Goal: Transaction & Acquisition: Purchase product/service

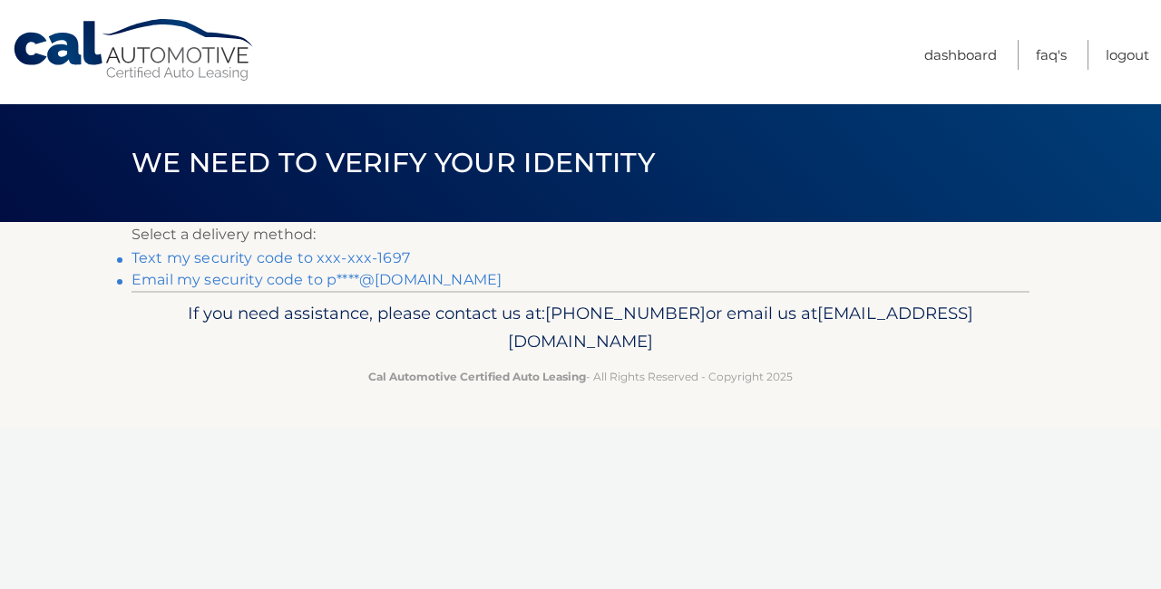
click at [287, 257] on link "Text my security code to xxx-xxx-1697" at bounding box center [270, 257] width 278 height 17
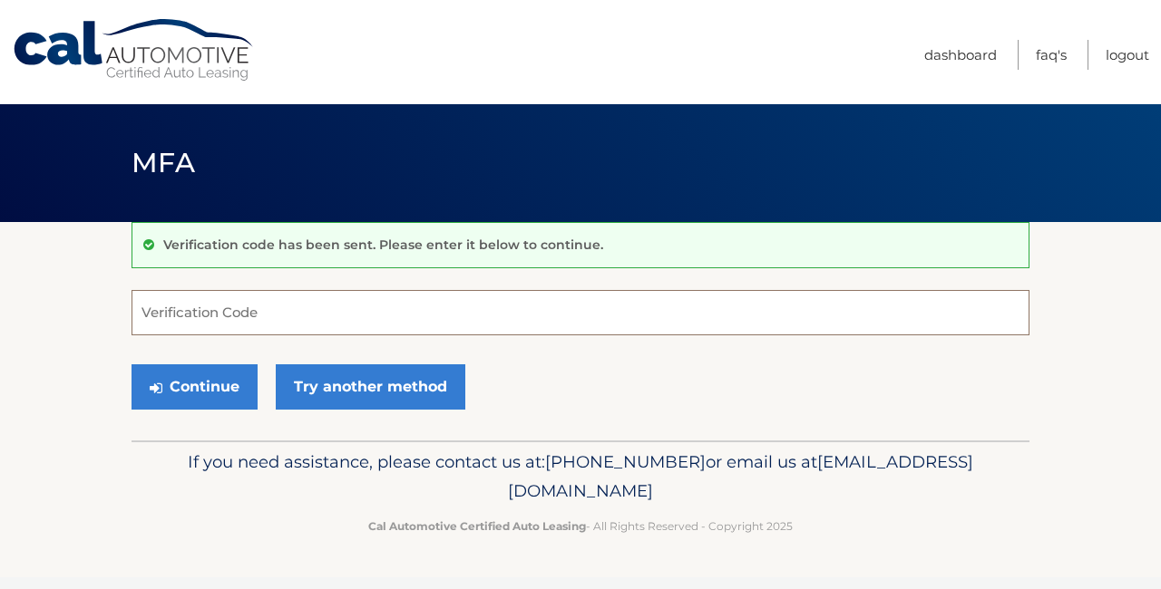
click at [146, 313] on input "Verification Code" at bounding box center [580, 312] width 898 height 45
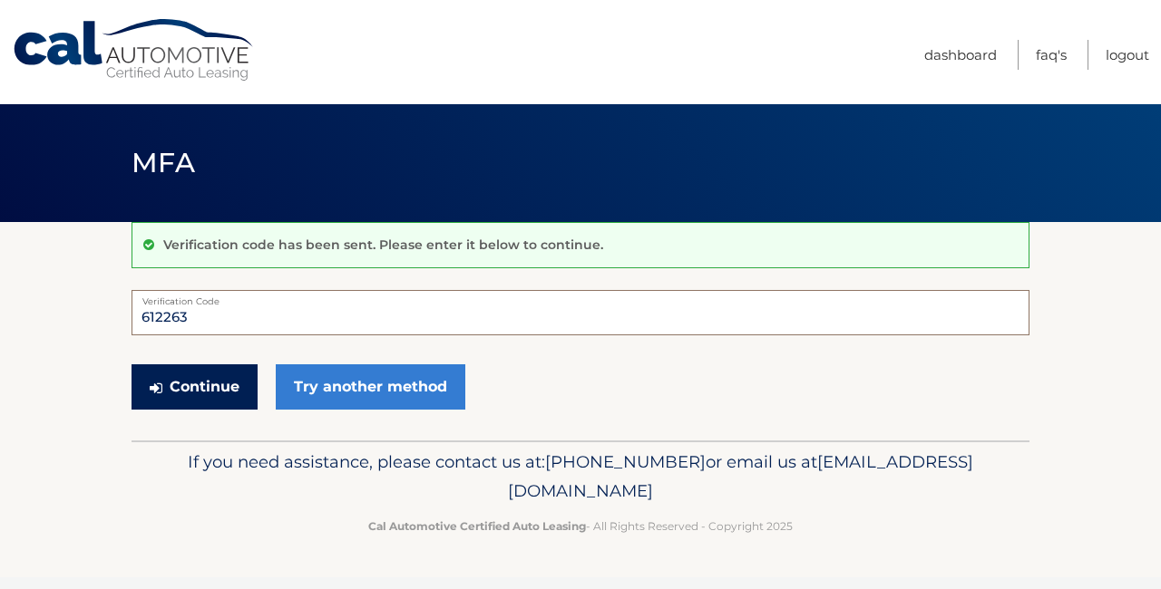
type input "612263"
click at [199, 378] on button "Continue" at bounding box center [194, 387] width 126 height 45
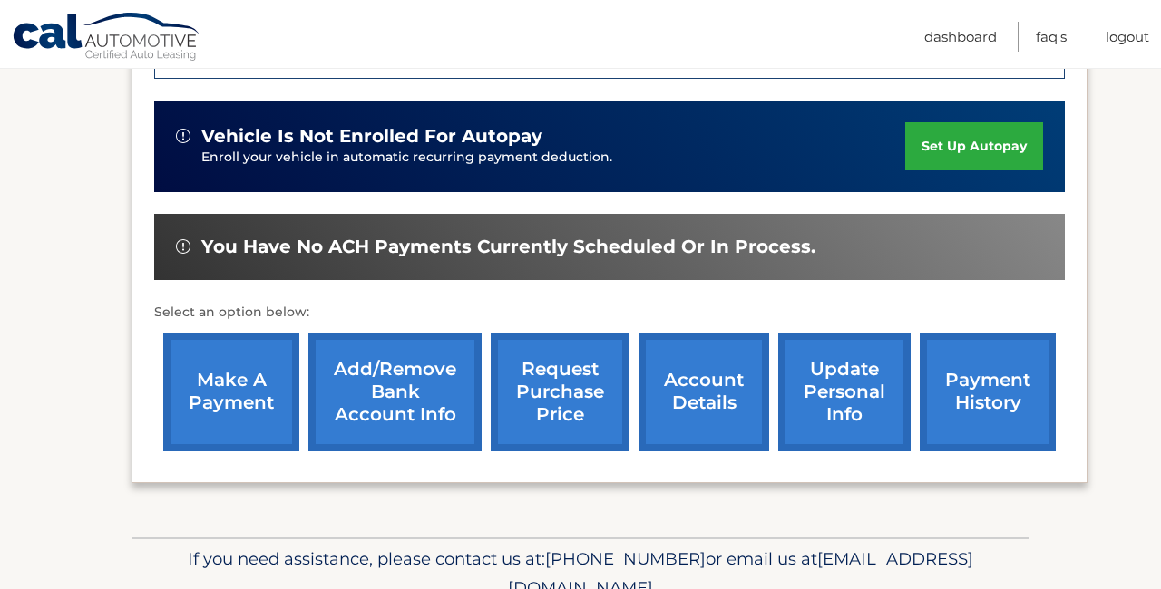
scroll to position [565, 0]
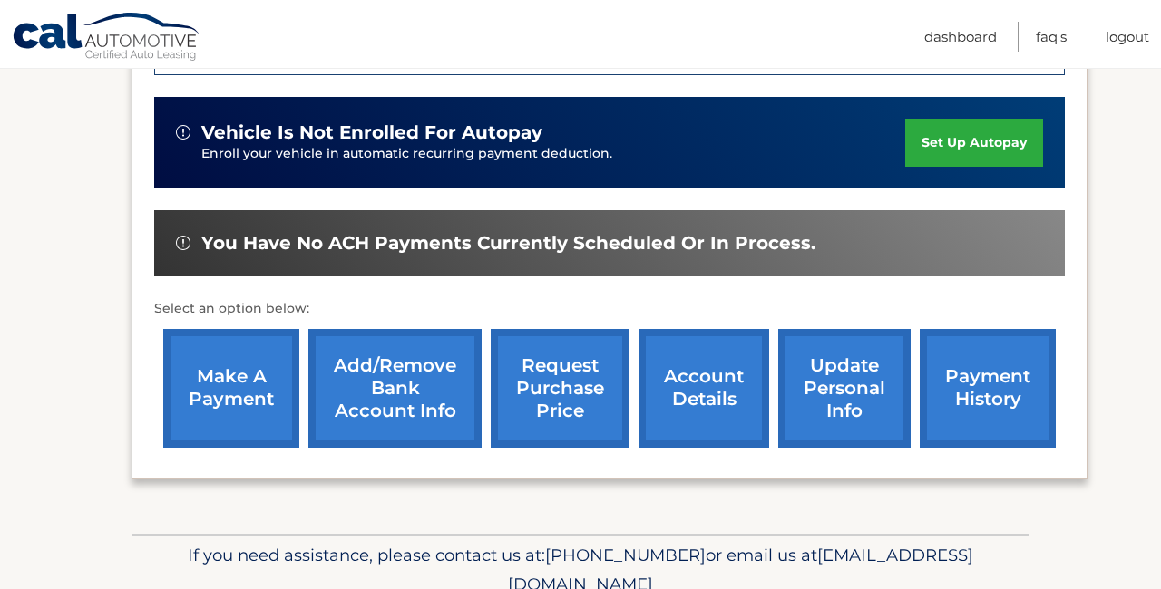
click at [236, 375] on link "make a payment" at bounding box center [231, 388] width 136 height 119
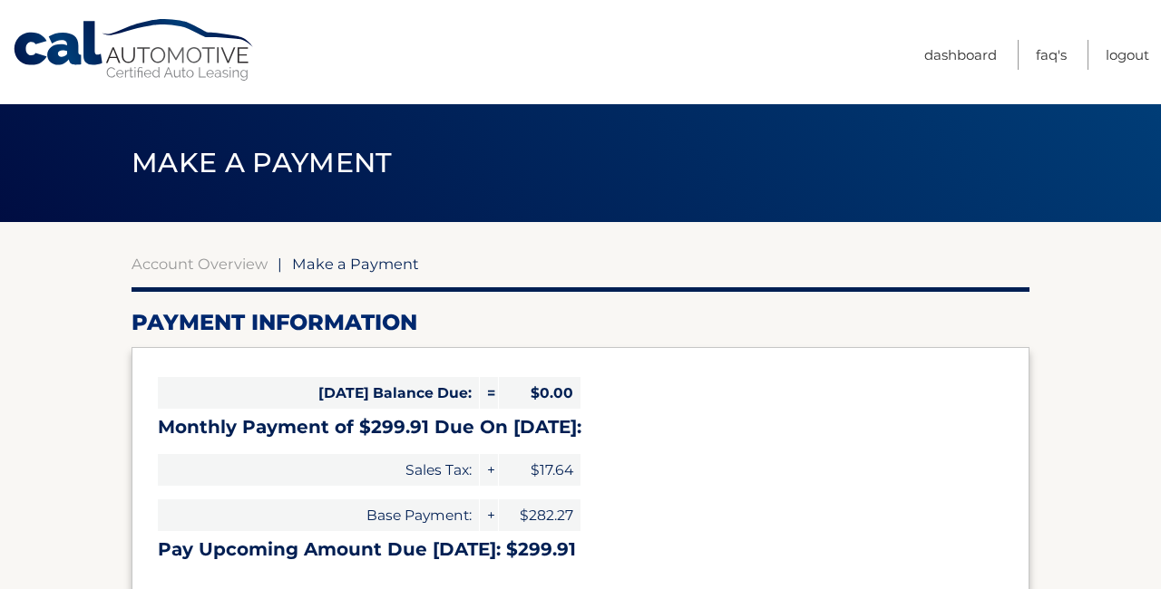
select select "MzhlZmE1ZTctZTMyOS00MTAwLWFkYzMtYmNmYzYxOTY0ZGFj"
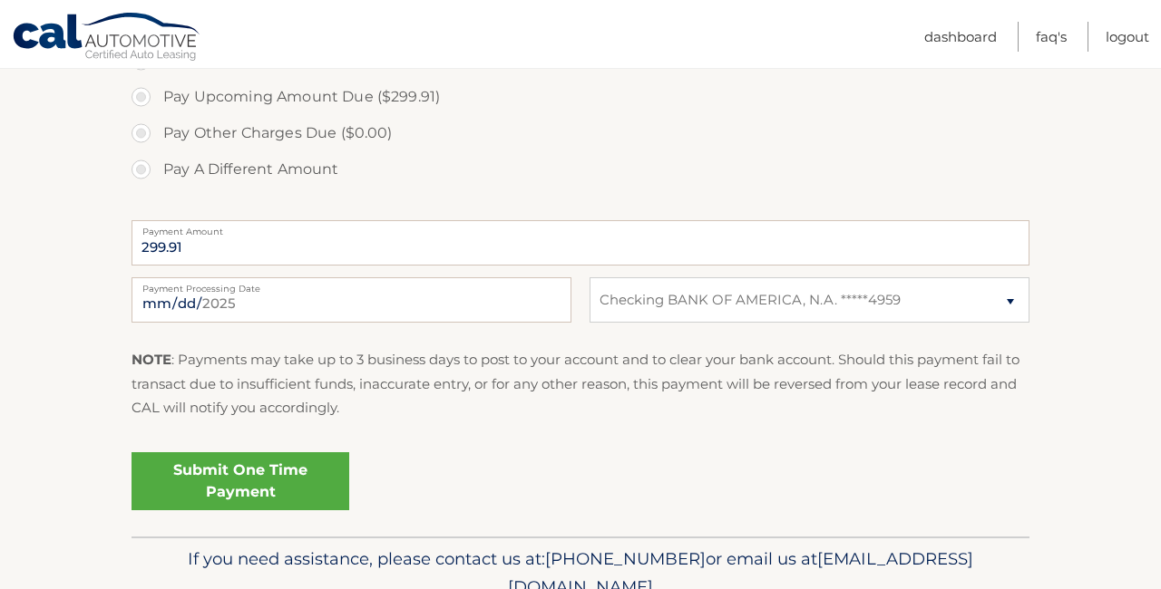
scroll to position [638, 0]
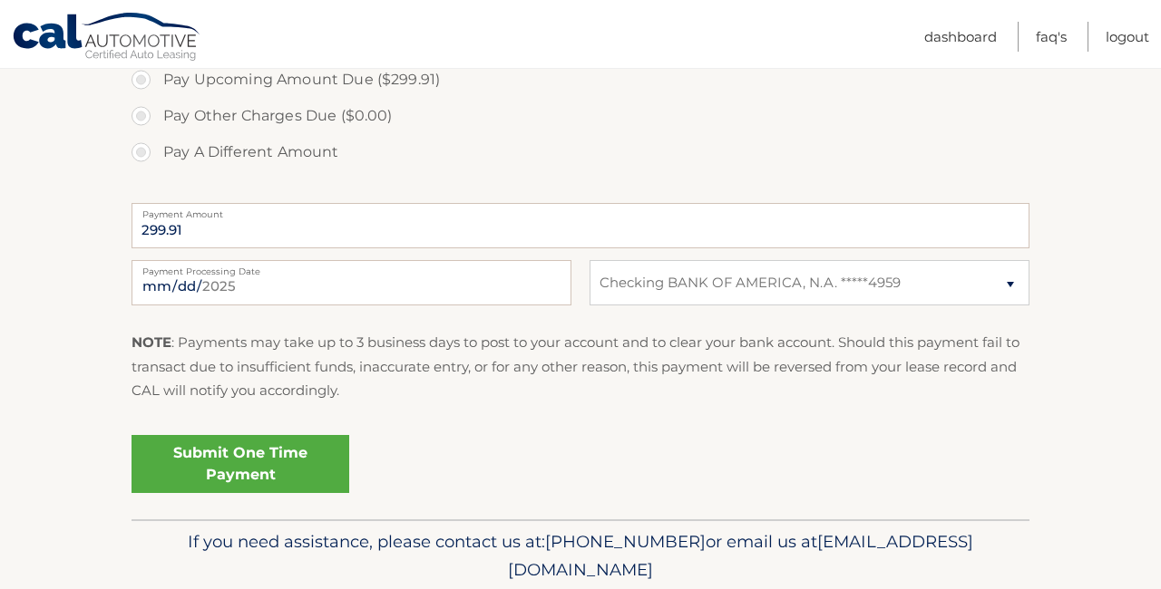
click at [244, 461] on link "Submit One Time Payment" at bounding box center [240, 464] width 218 height 58
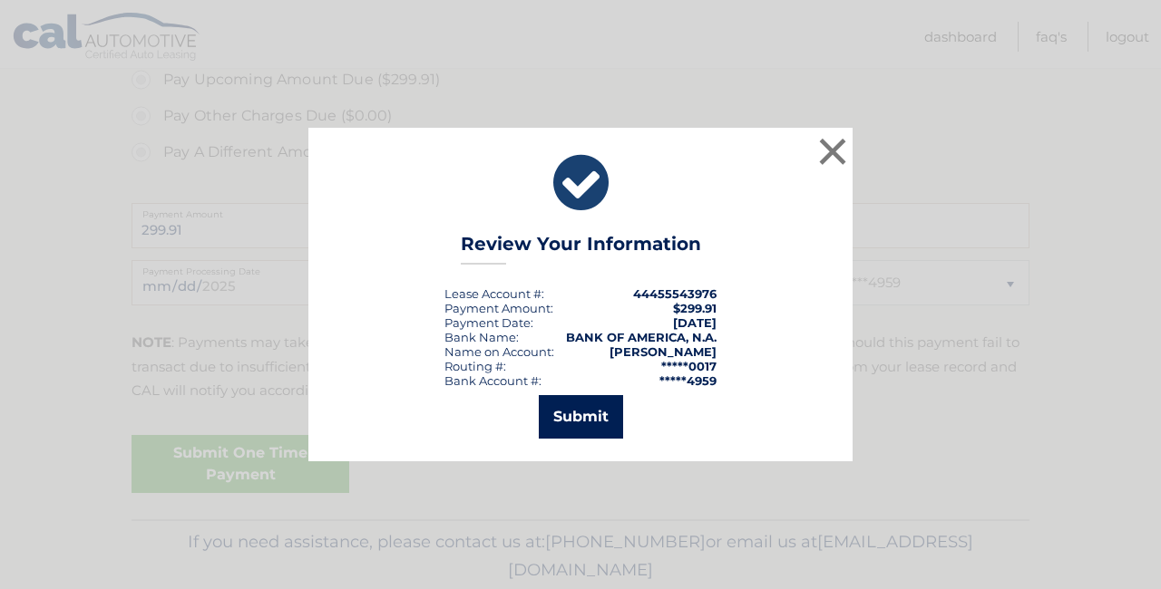
click at [596, 418] on button "Submit" at bounding box center [581, 417] width 84 height 44
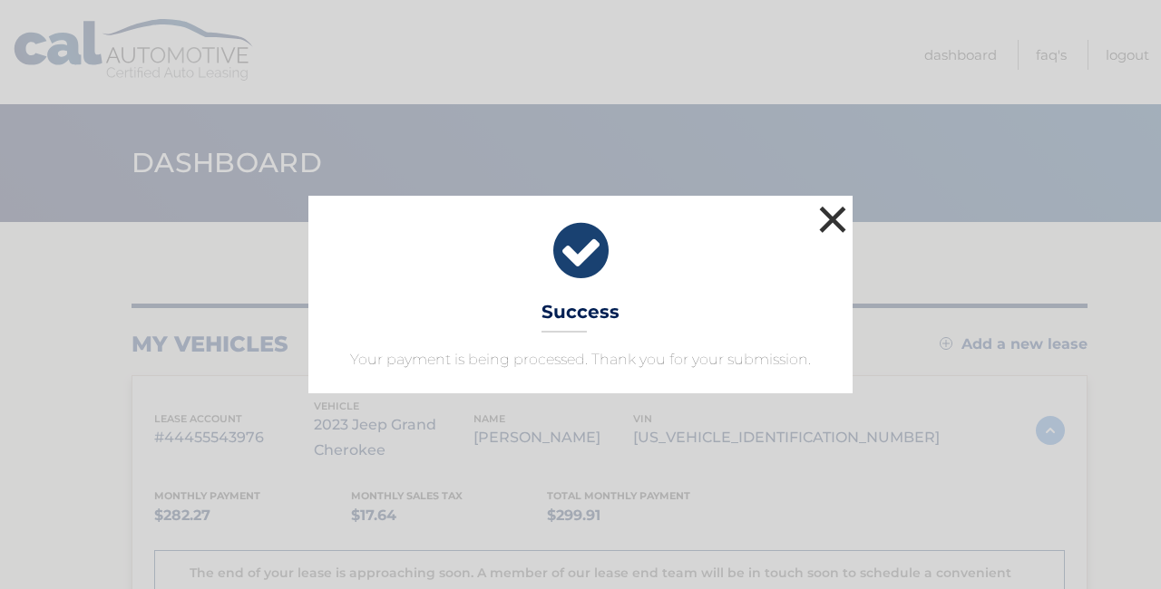
click at [832, 221] on button "×" at bounding box center [832, 219] width 36 height 36
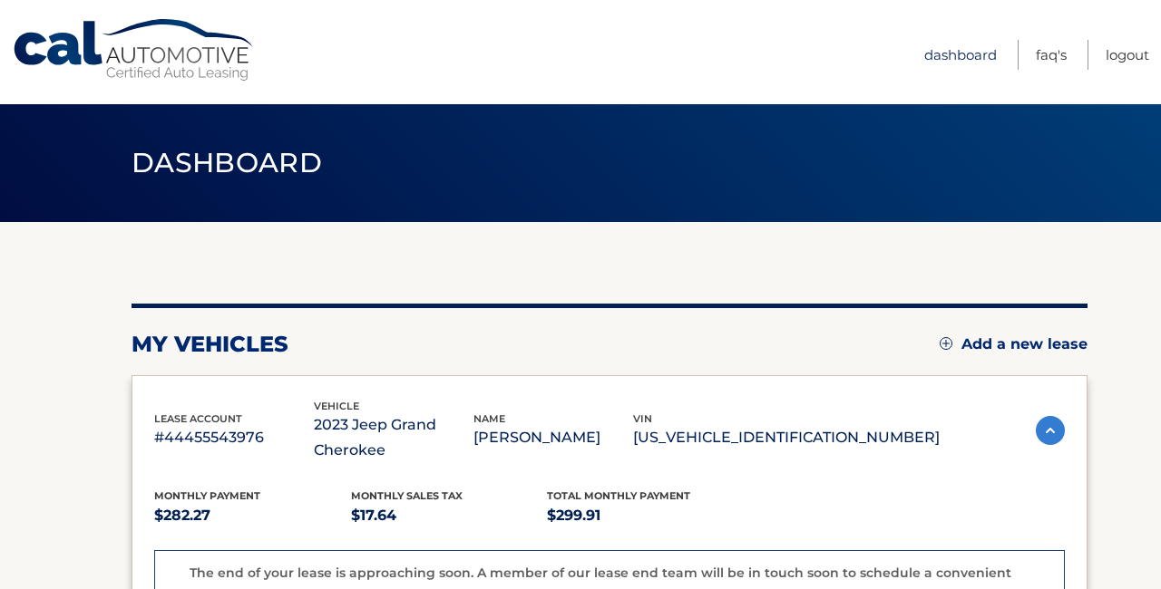
click at [941, 51] on link "Dashboard" at bounding box center [960, 55] width 73 height 30
click at [1048, 430] on img at bounding box center [1050, 430] width 29 height 29
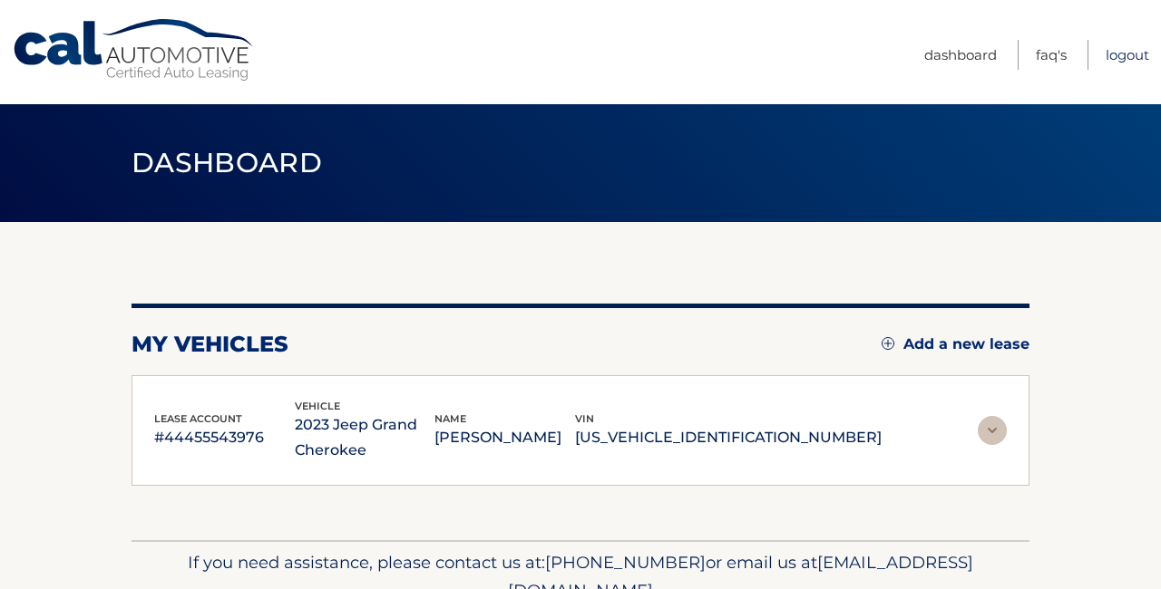
click at [1125, 55] on link "Logout" at bounding box center [1127, 55] width 44 height 30
